Goal: Task Accomplishment & Management: Manage account settings

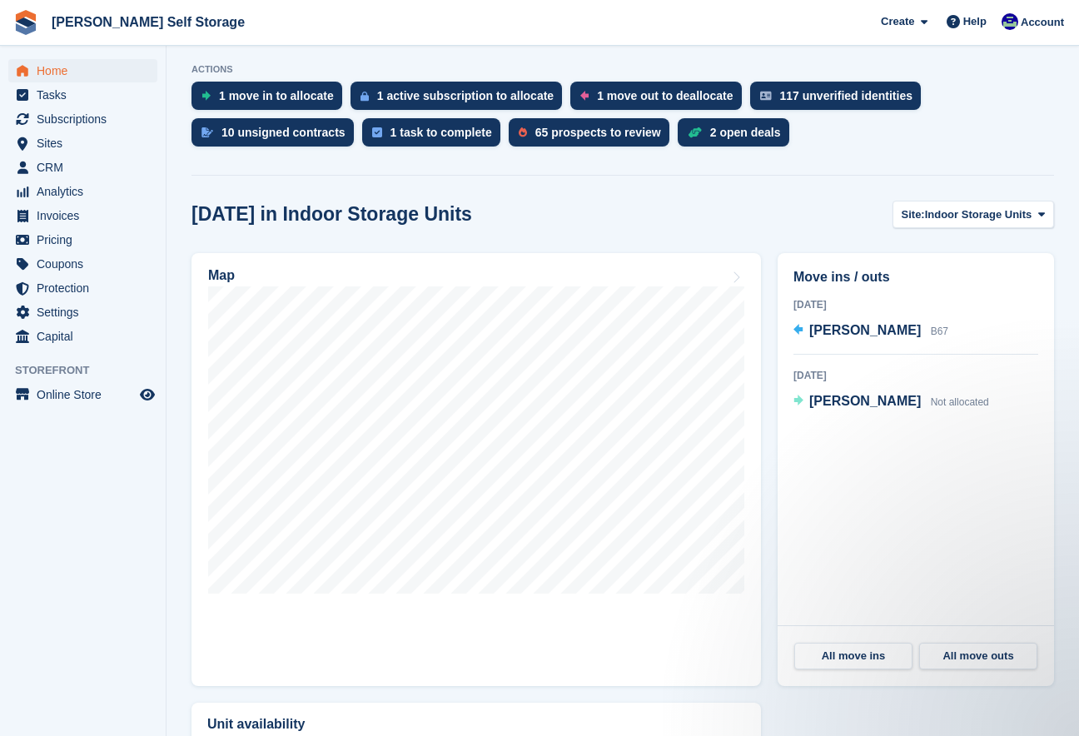
scroll to position [368, 0]
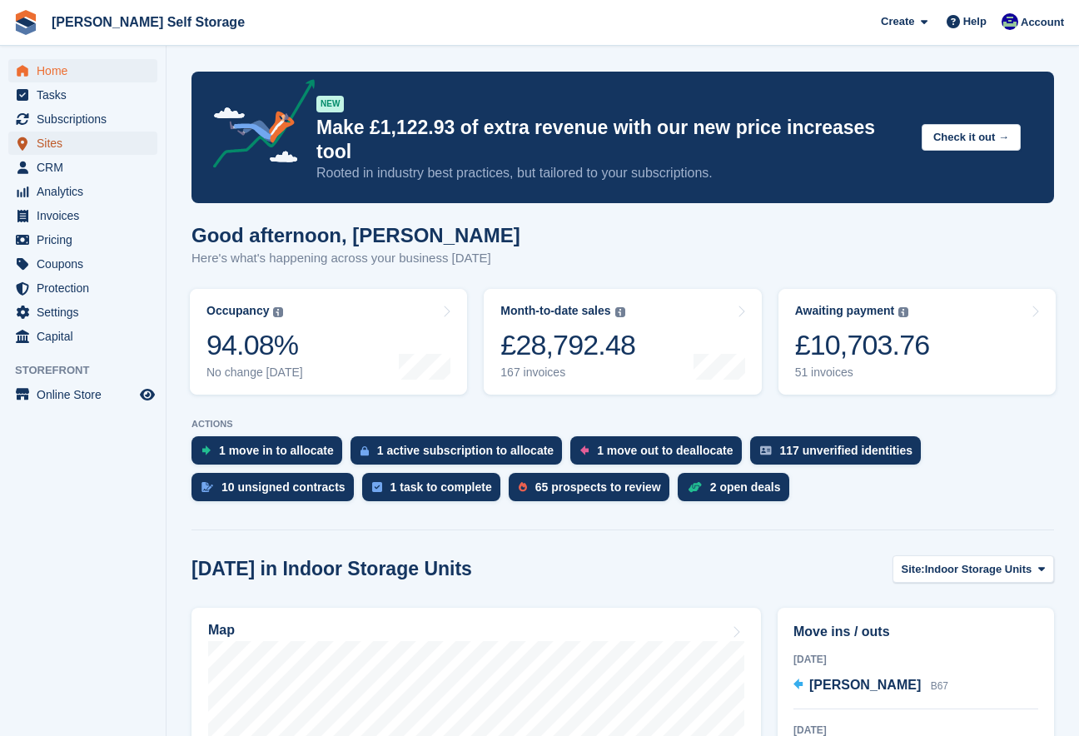
click at [35, 147] on link "Sites" at bounding box center [82, 143] width 149 height 23
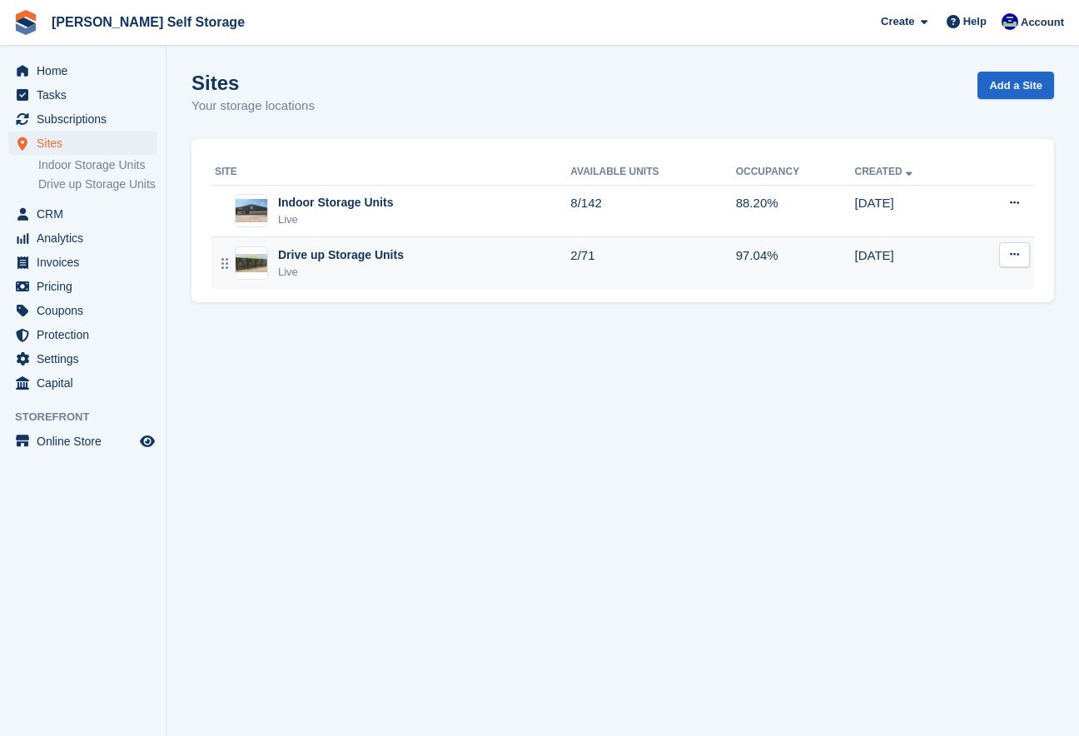
click at [295, 281] on td "Drive up Storage Units Live" at bounding box center [390, 263] width 359 height 52
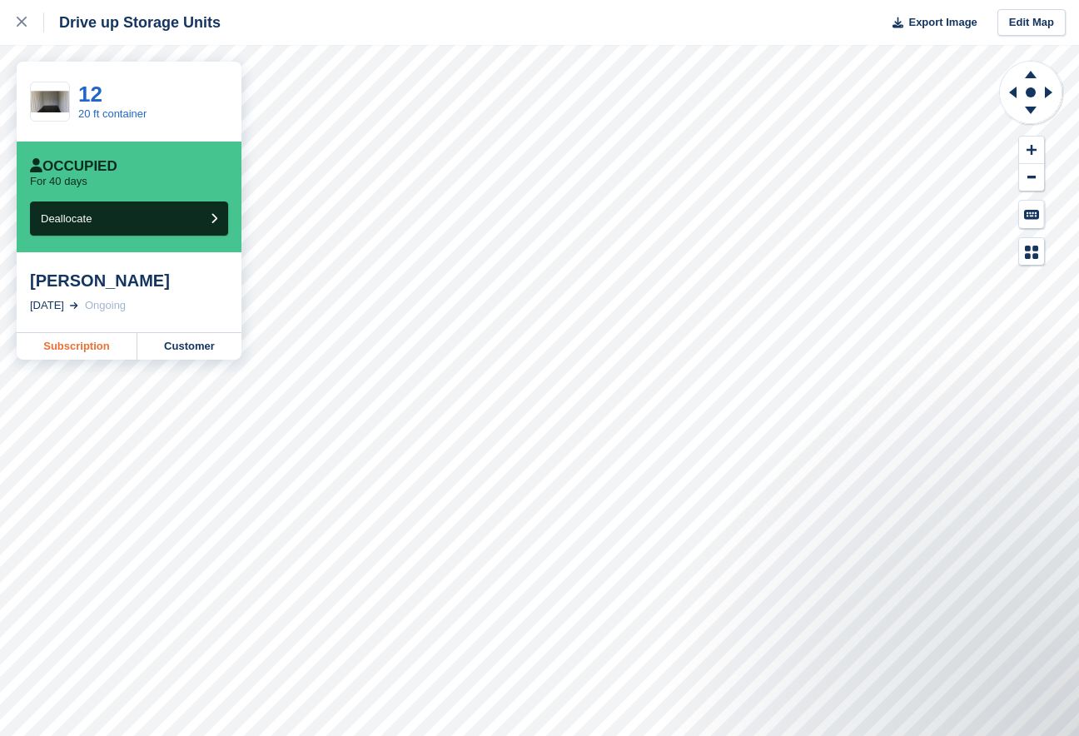
click at [65, 345] on link "Subscription" at bounding box center [77, 346] width 121 height 27
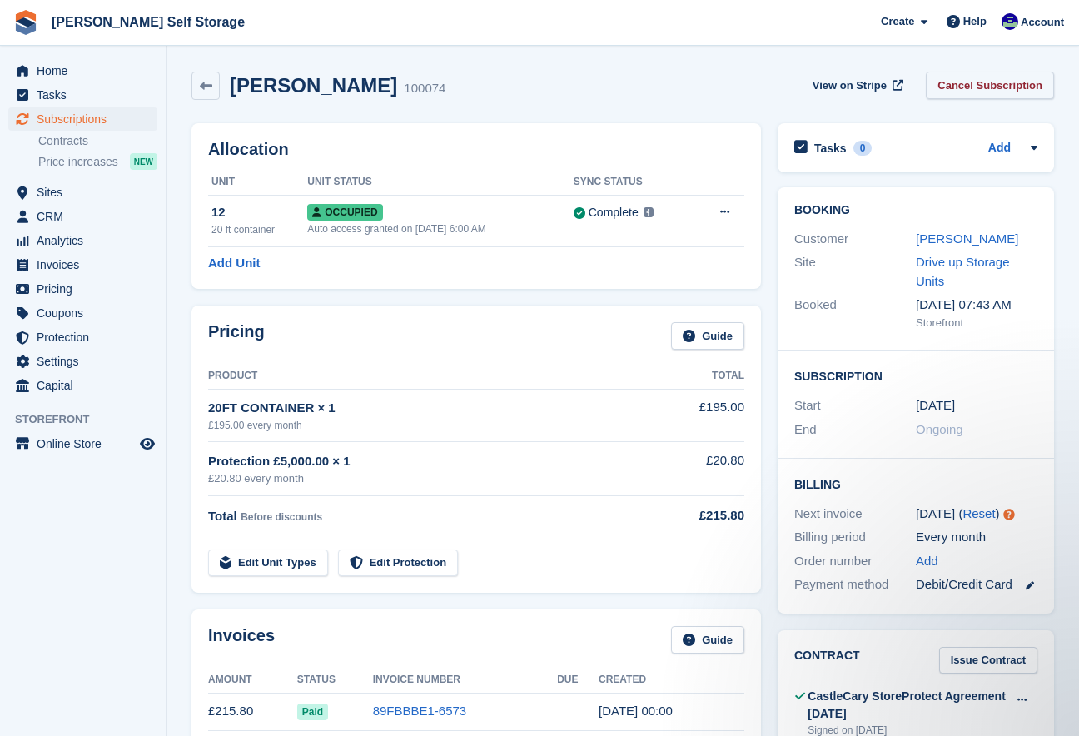
click at [941, 91] on link "Cancel Subscription" at bounding box center [990, 85] width 128 height 27
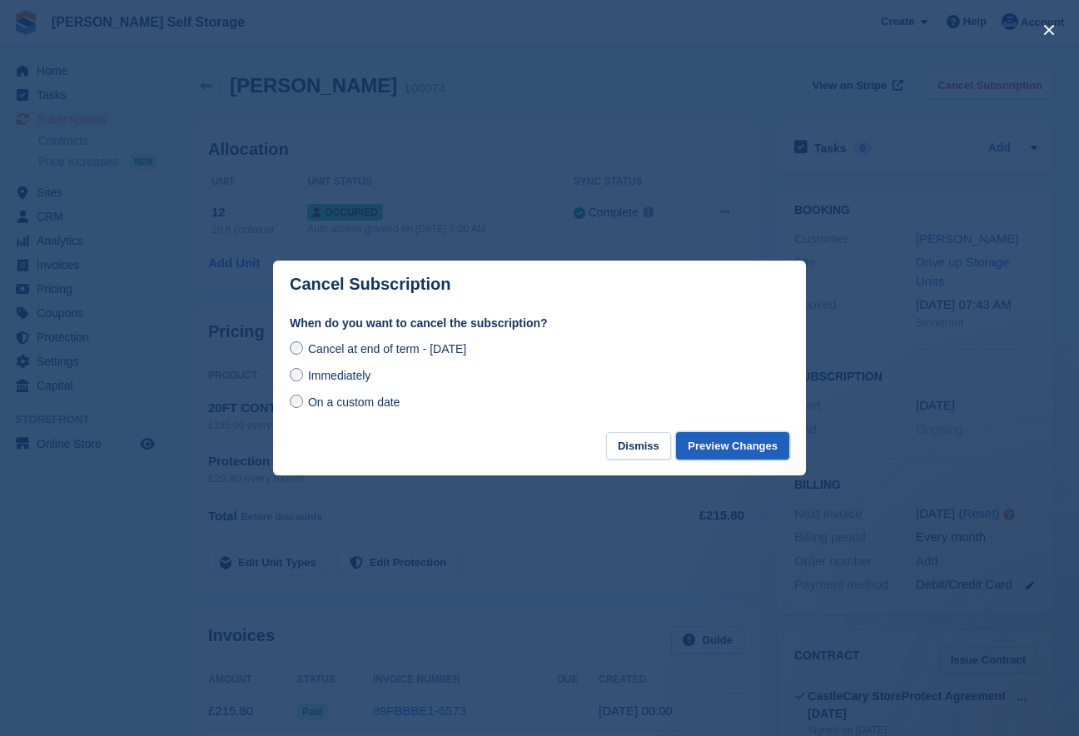
click at [727, 449] on button "Preview Changes" at bounding box center [732, 445] width 113 height 27
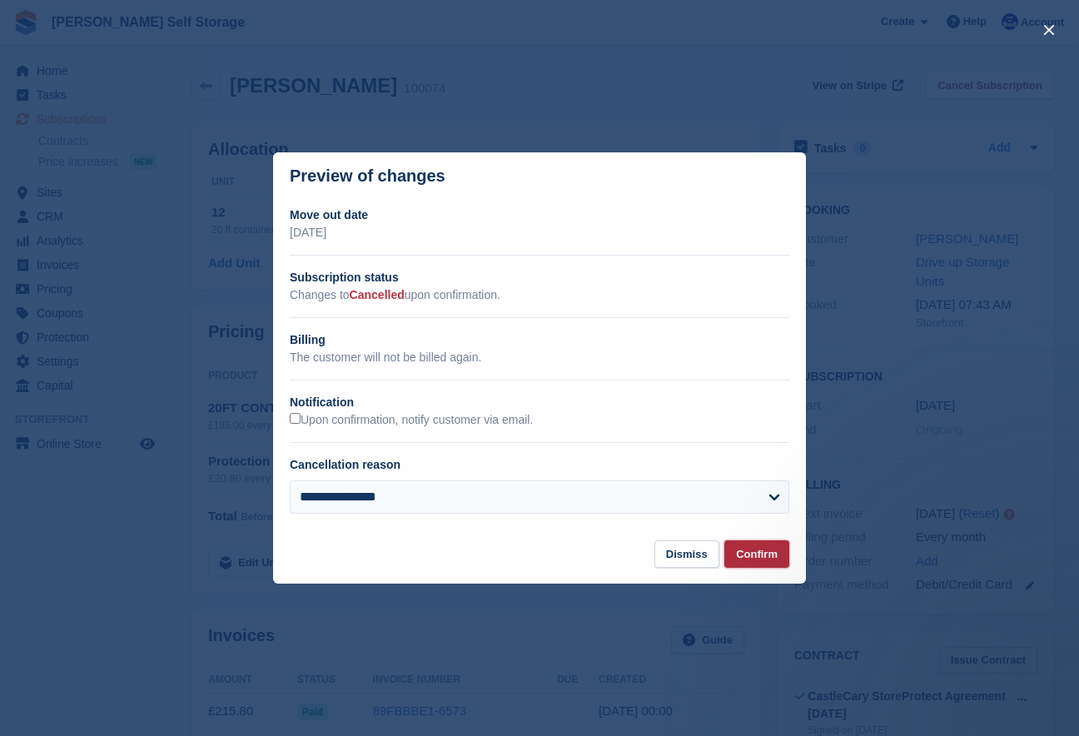
click at [745, 556] on button "Confirm" at bounding box center [756, 553] width 65 height 27
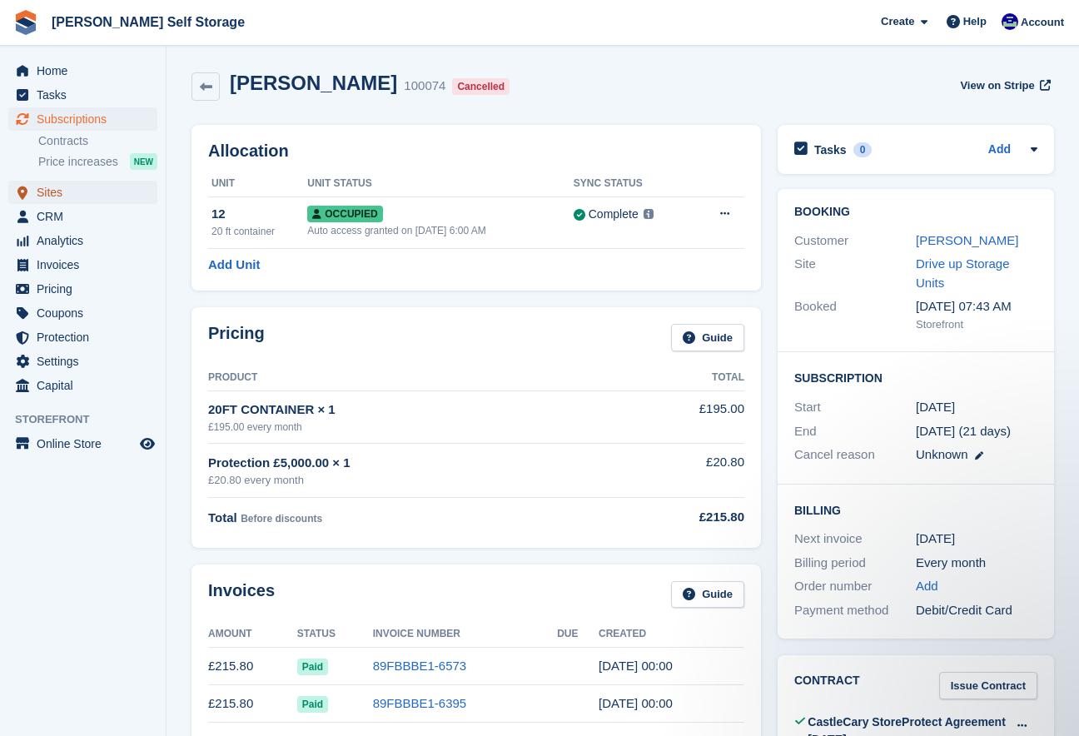
click at [51, 195] on span "Sites" at bounding box center [87, 192] width 100 height 23
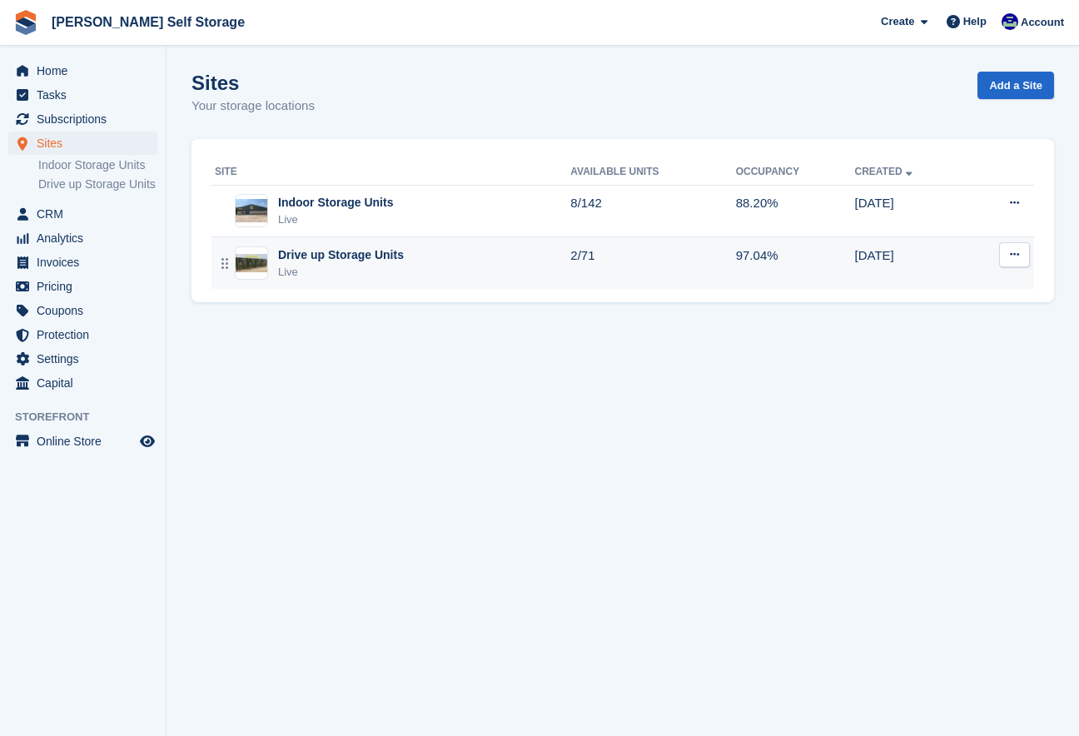
click at [320, 256] on div "Drive up Storage Units" at bounding box center [341, 254] width 126 height 17
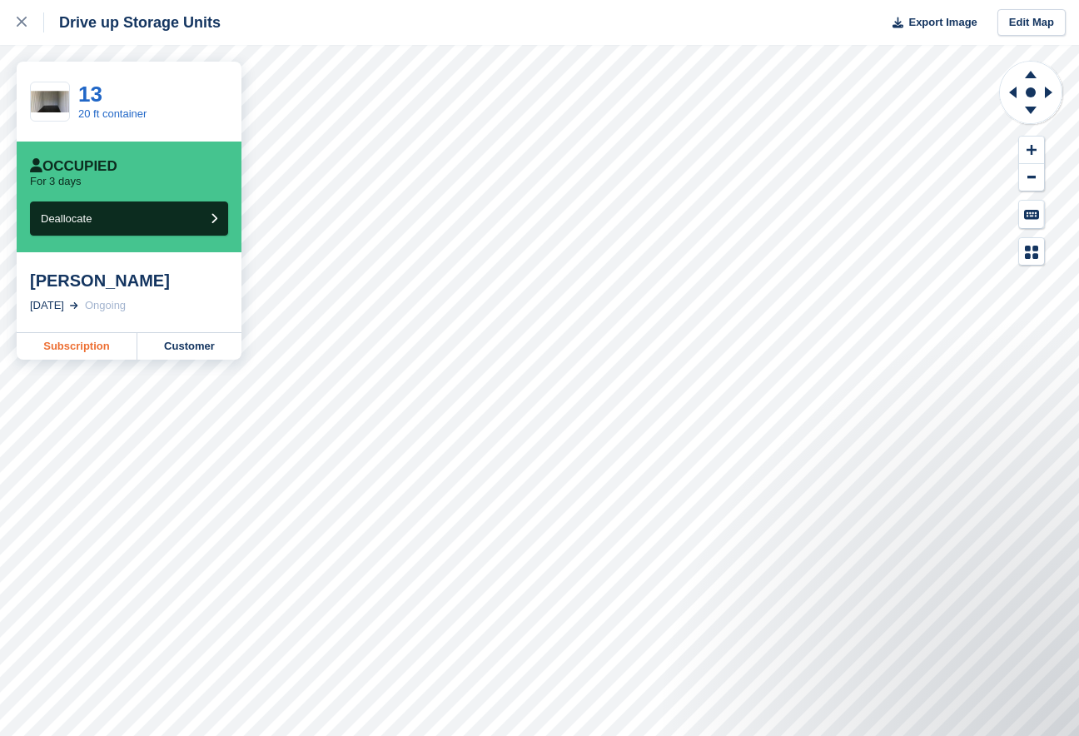
click at [48, 350] on link "Subscription" at bounding box center [77, 346] width 121 height 27
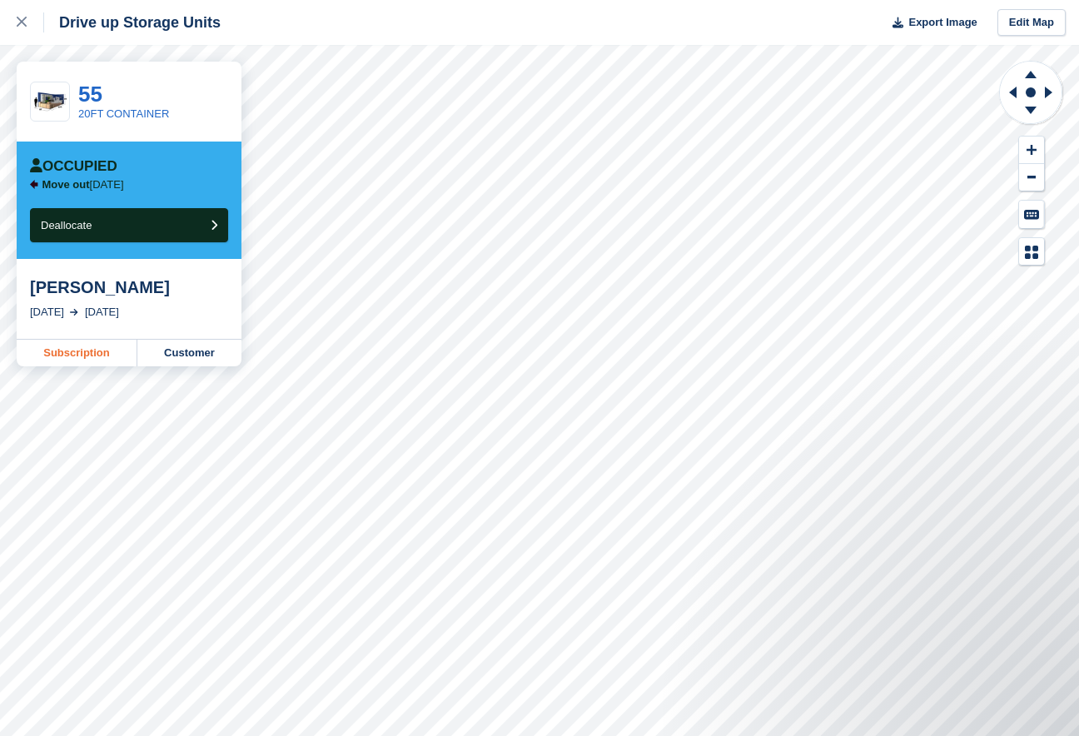
click at [62, 352] on link "Subscription" at bounding box center [77, 353] width 121 height 27
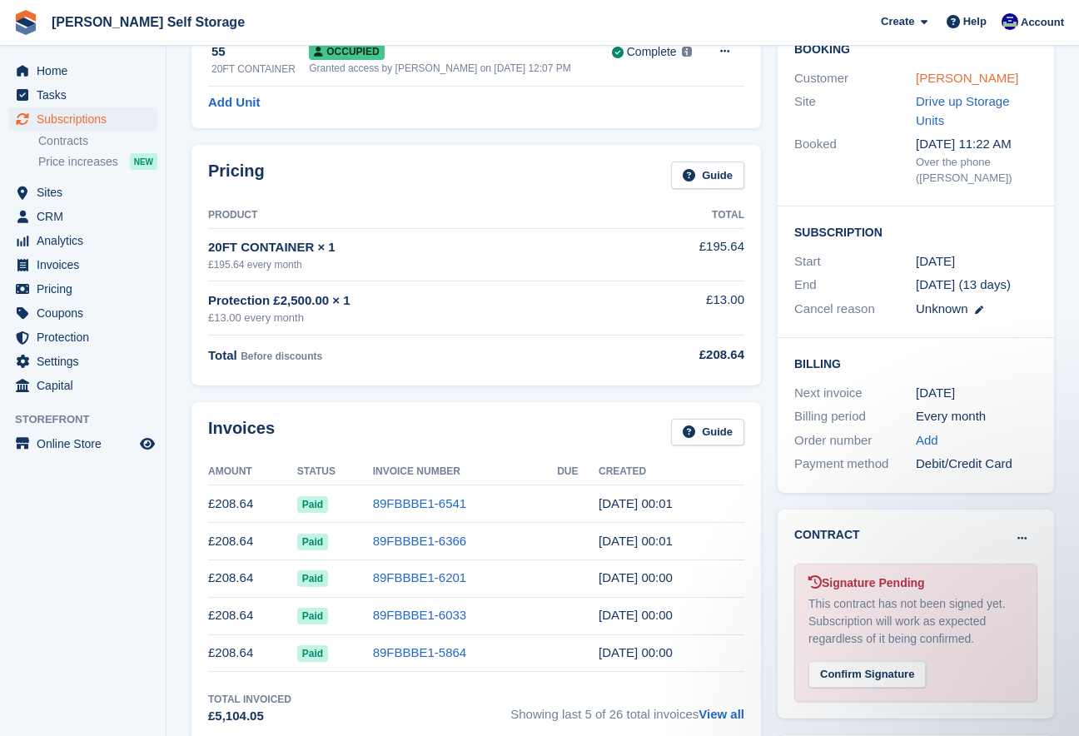
click at [946, 78] on link "[PERSON_NAME]" at bounding box center [967, 78] width 102 height 14
